Goal: Transaction & Acquisition: Purchase product/service

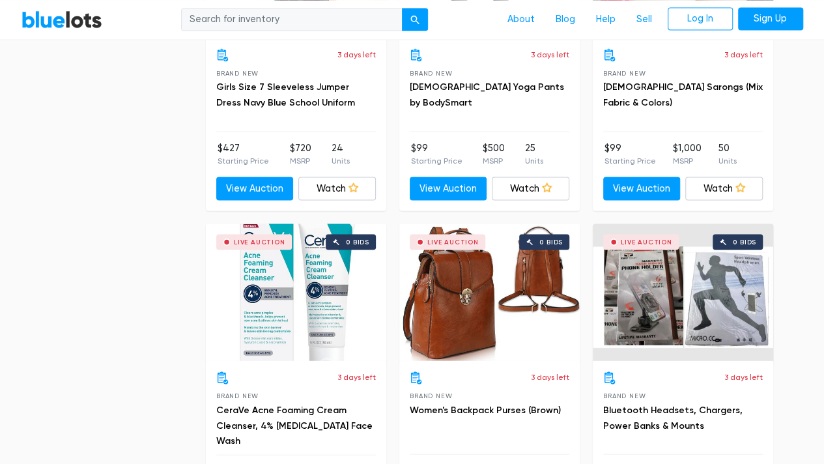
scroll to position [1186, 0]
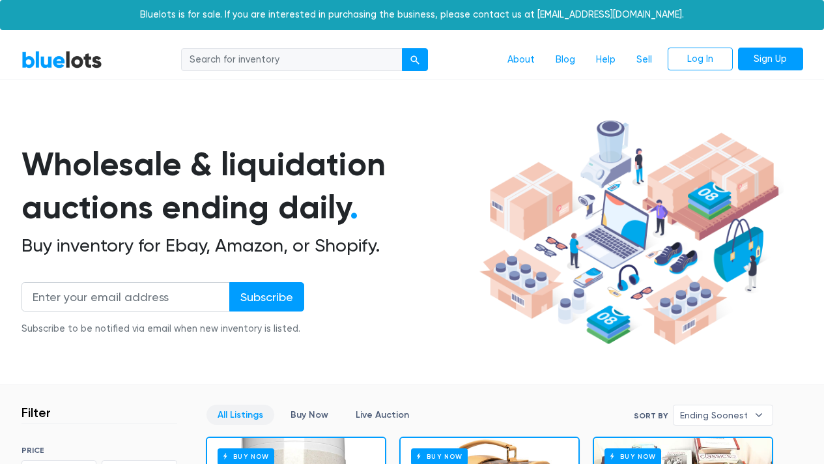
scroll to position [1186, 0]
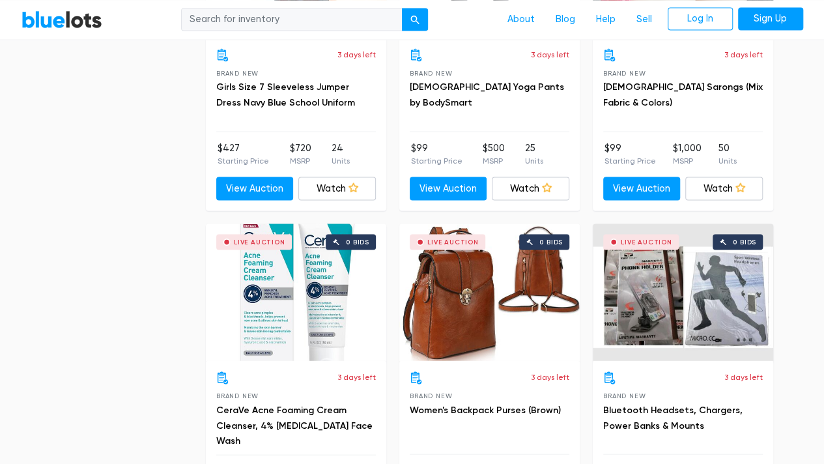
scroll to position [350, 0]
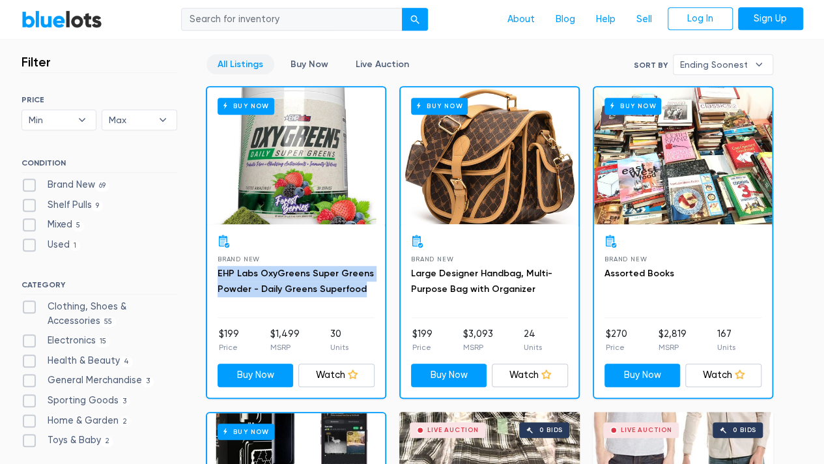
drag, startPoint x: 215, startPoint y: 272, endPoint x: 372, endPoint y: 300, distance: 160.1
click at [372, 300] on div "Brand New EHP Labs OxyGreens Super Greens Powder - Daily Greens Superfood $199 …" at bounding box center [296, 310] width 178 height 173
copy link "EHP Labs OxyGreens Super Greens Powder - Daily Greens Superfood"
drag, startPoint x: 285, startPoint y: 280, endPoint x: 302, endPoint y: 184, distance: 98.0
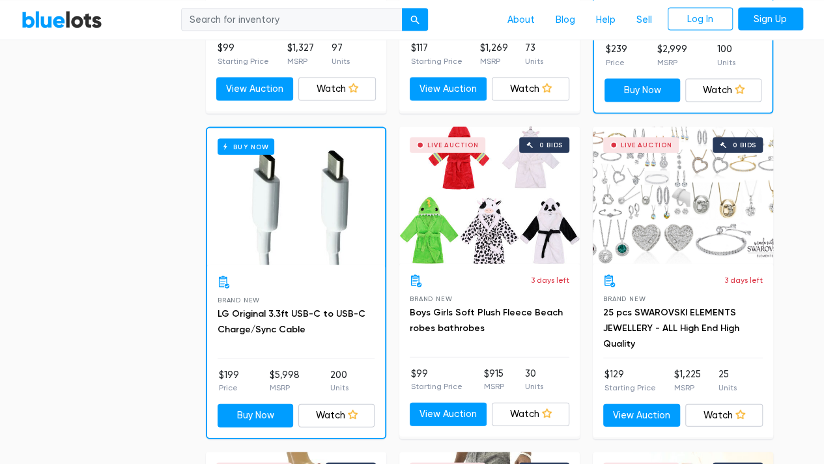
scroll to position [3867, 0]
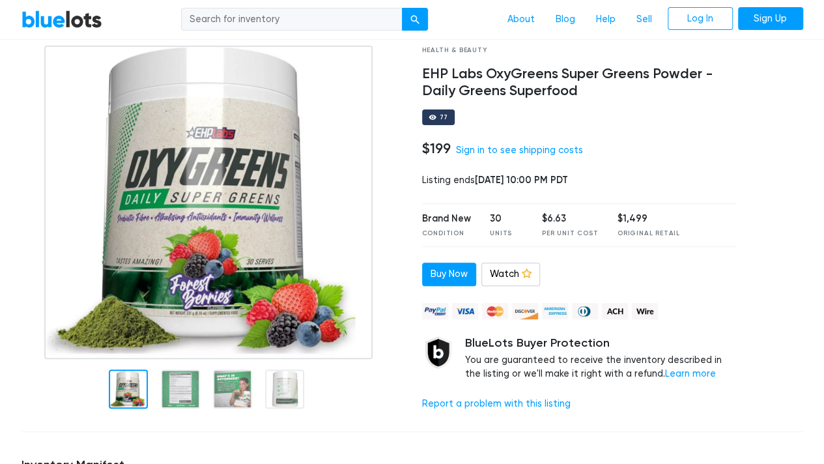
scroll to position [70, 0]
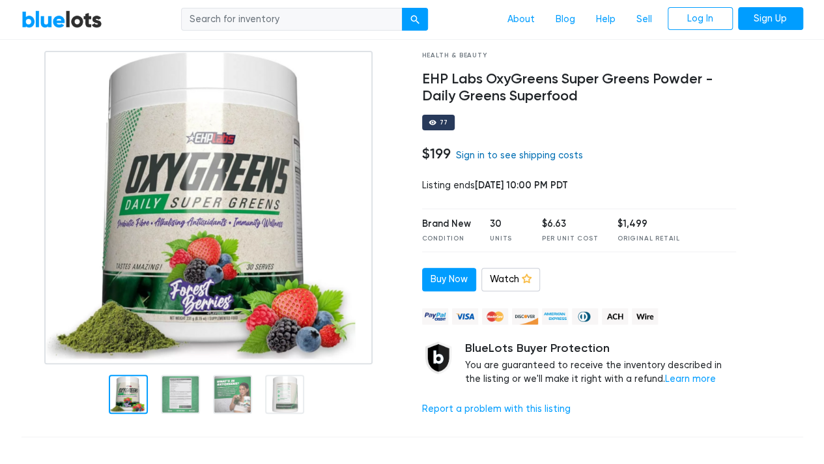
click at [556, 157] on link "Sign in to see shipping costs" at bounding box center [519, 155] width 127 height 11
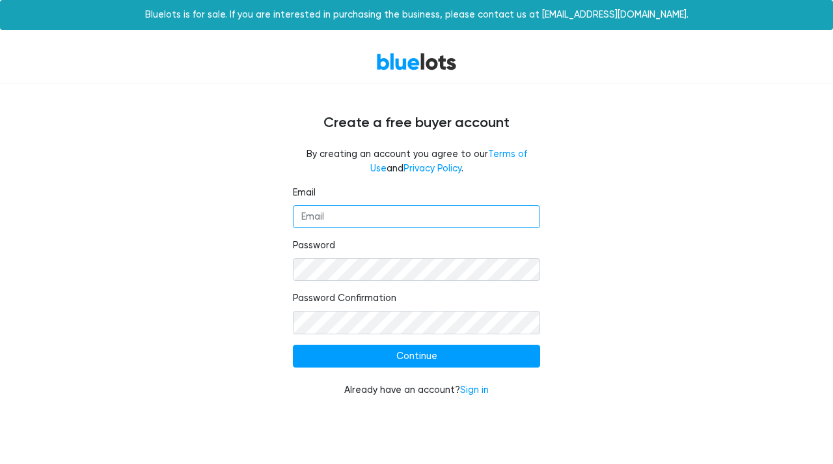
click at [406, 212] on input "Email" at bounding box center [416, 216] width 247 height 23
click at [469, 389] on link "Sign in" at bounding box center [474, 389] width 29 height 11
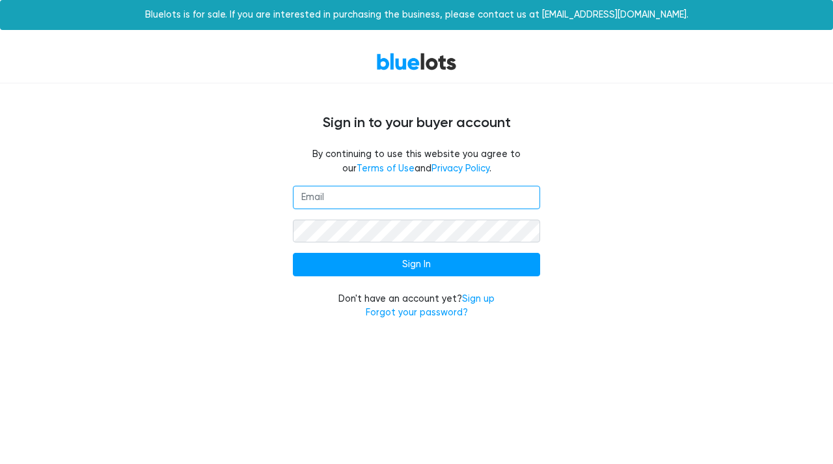
type input "Chaseshtogrin@hotmail.com"
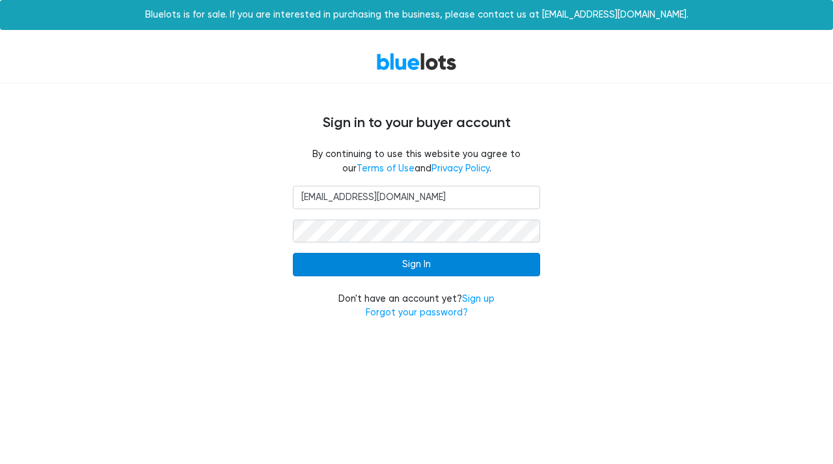
click at [432, 260] on input "Sign In" at bounding box center [416, 264] width 247 height 23
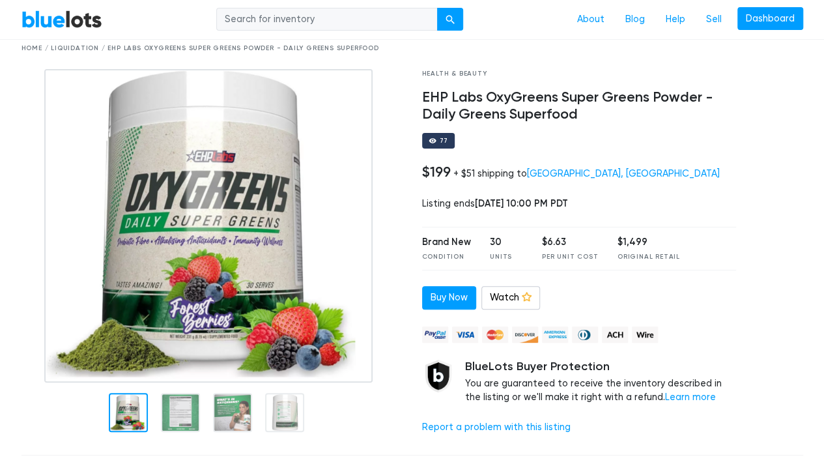
scroll to position [53, 0]
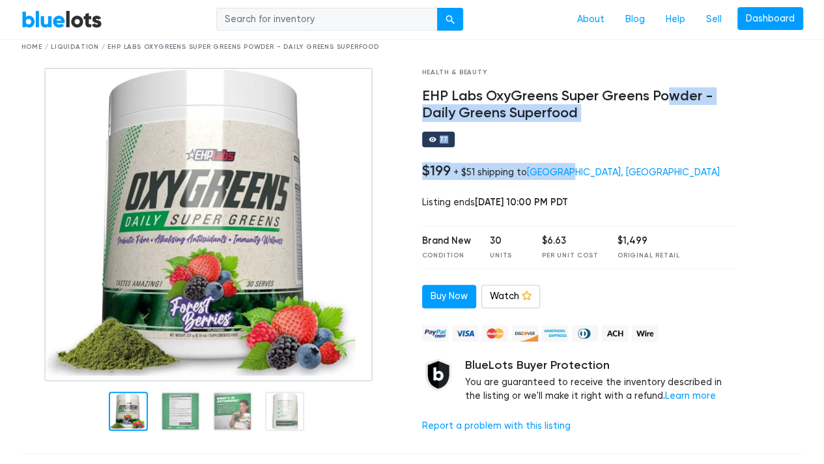
drag, startPoint x: 638, startPoint y: 170, endPoint x: 668, endPoint y: 96, distance: 80.0
click at [668, 96] on div "Health & Beauty EHP Labs OxyGreens Super Greens Powder - Daily Greens Superfood…" at bounding box center [579, 256] width 334 height 376
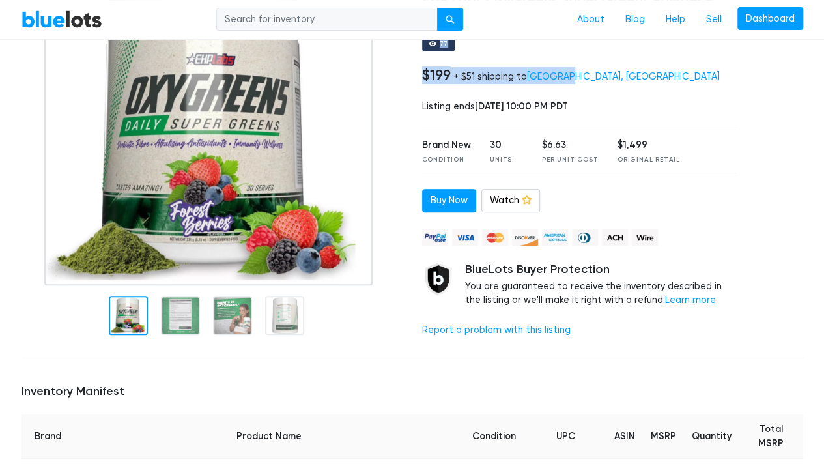
scroll to position [147, 0]
